Goal: Transaction & Acquisition: Purchase product/service

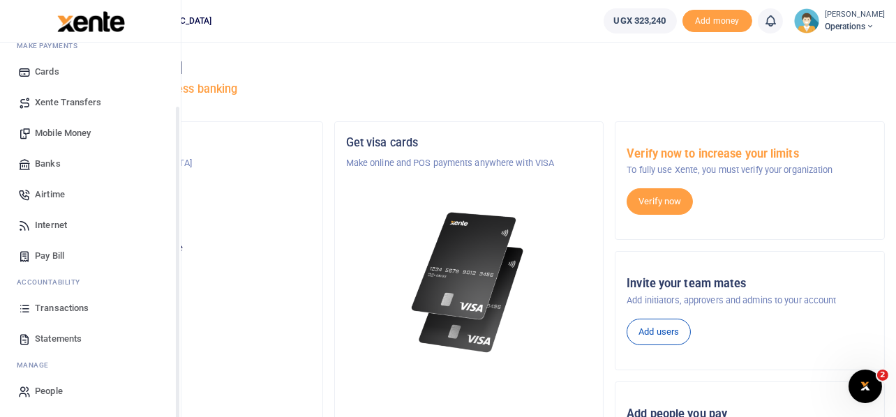
scroll to position [80, 0]
click at [80, 133] on span "Mobile Money" at bounding box center [63, 133] width 56 height 14
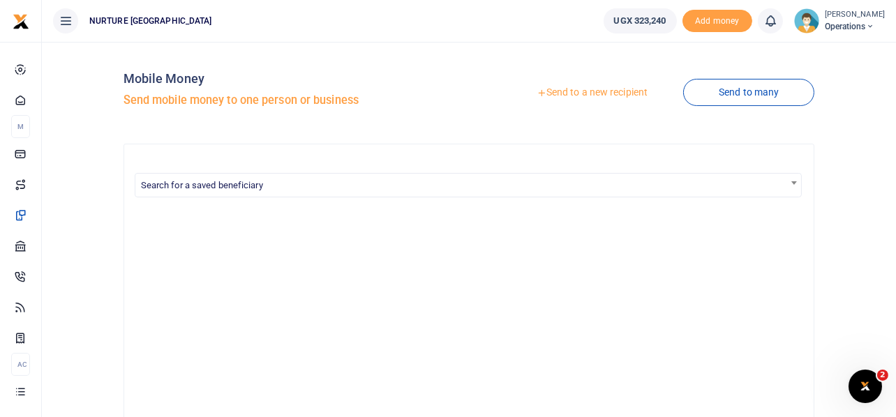
click at [599, 91] on link "Send to a new recipient" at bounding box center [592, 92] width 182 height 25
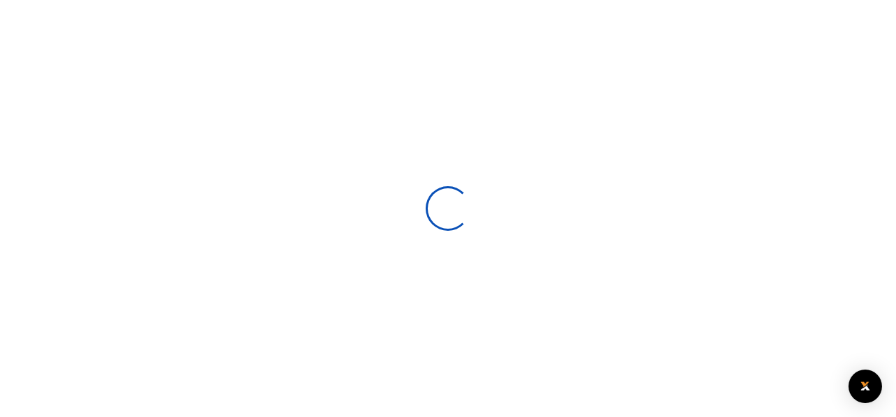
select select
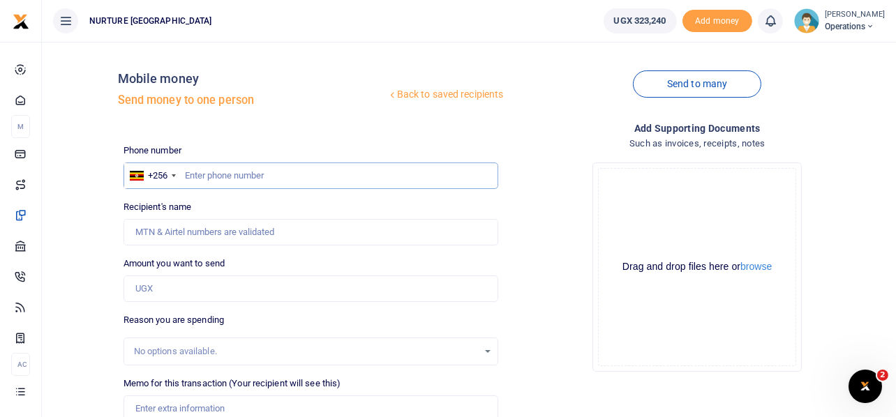
click at [245, 170] on input "text" at bounding box center [310, 176] width 375 height 27
paste input "256200949598"
type input "256200949598"
click at [147, 292] on input "Amount you want to send" at bounding box center [310, 289] width 375 height 27
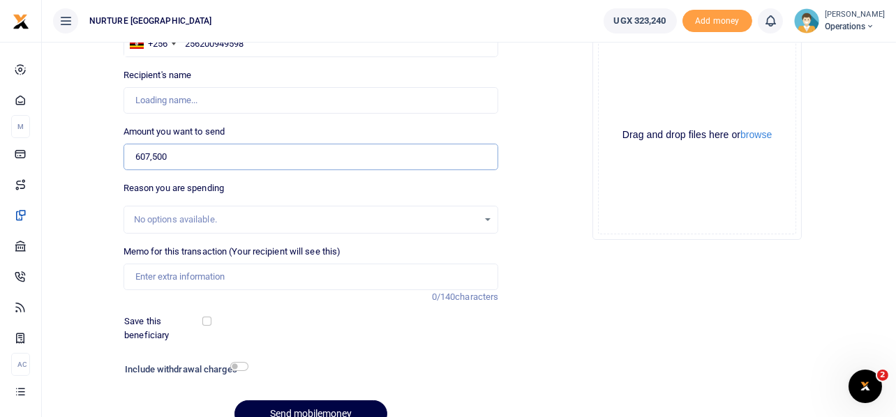
scroll to position [200, 0]
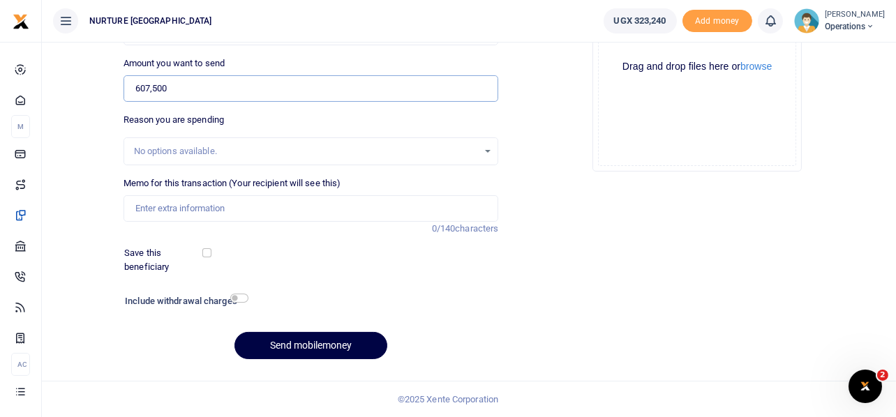
type input "607,500"
type input "Robert Nsubuga"
click at [195, 207] on input "Memo for this transaction (Your recipient will see this)" at bounding box center [310, 208] width 375 height 27
paste input "Purchase of items for tea for night shift staff theater and ART clients at Nurt…"
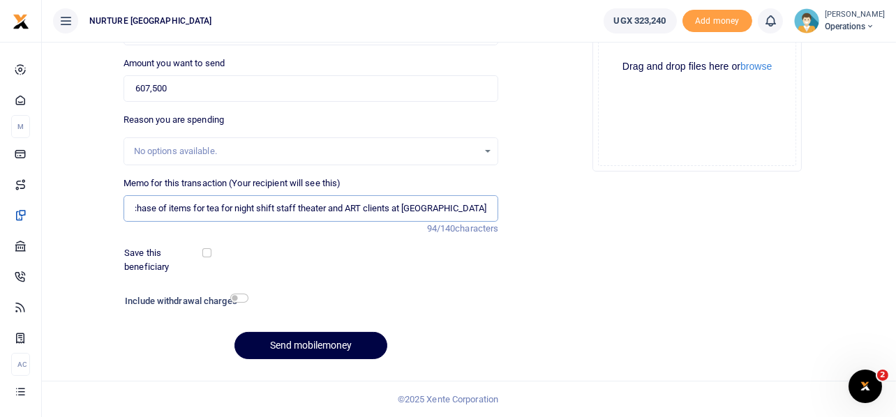
scroll to position [0, 15]
type input "Purchase of items for tea for night shift staff theater and ART clients at Nurt…"
click at [241, 300] on input "checkbox" at bounding box center [239, 298] width 18 height 9
checkbox input "true"
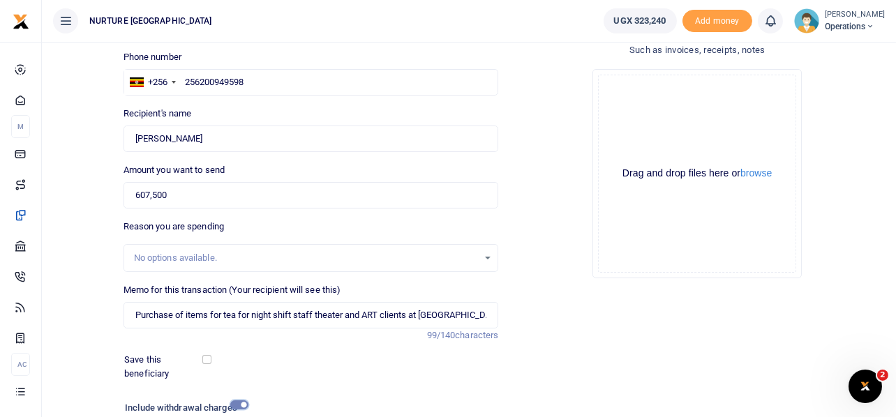
scroll to position [239, 0]
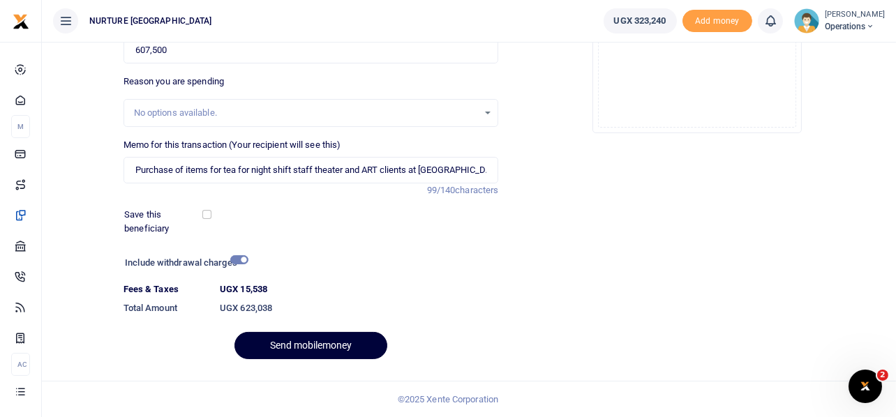
click at [308, 345] on button "Send mobilemoney" at bounding box center [310, 345] width 153 height 27
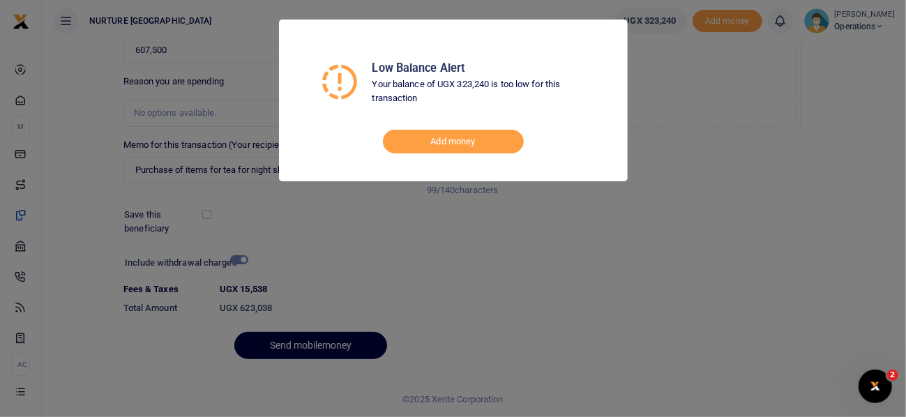
click at [673, 198] on div "Low Balance Alert Your balance of UGX 323,240 is too low for this transaction A…" at bounding box center [453, 208] width 906 height 417
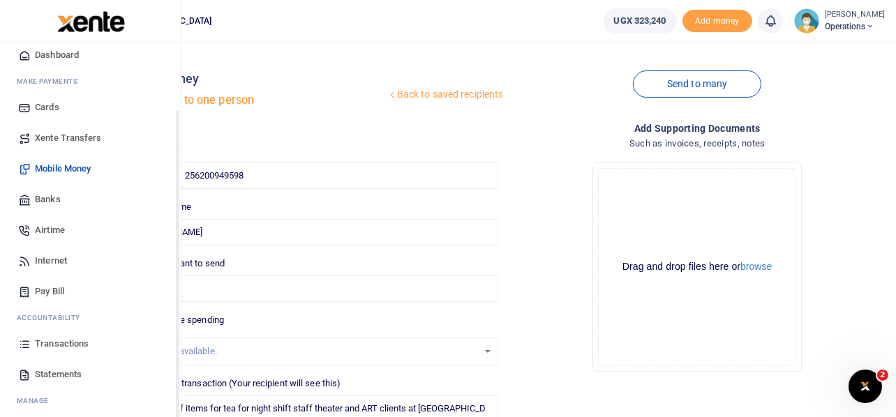
scroll to position [80, 0]
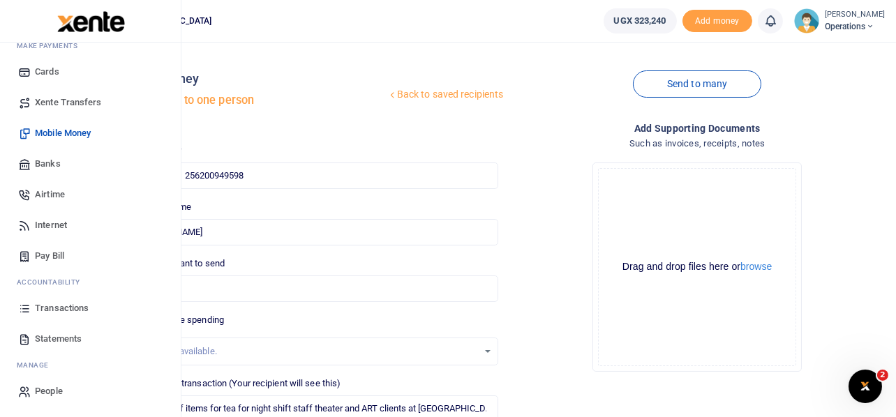
click at [54, 307] on span "Transactions" at bounding box center [62, 308] width 54 height 14
